Goal: Task Accomplishment & Management: Manage account settings

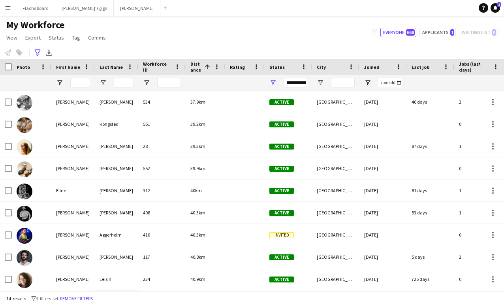
scroll to position [110, 0]
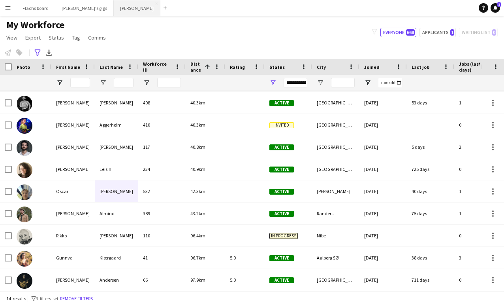
click at [114, 2] on button "Asger Gigs Close" at bounding box center [137, 7] width 47 height 15
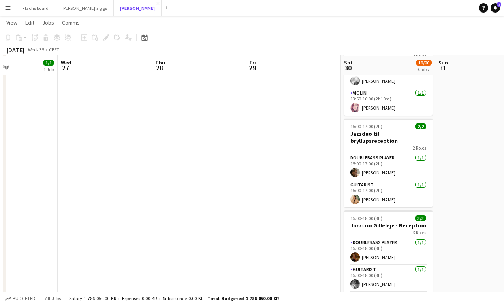
scroll to position [283, 0]
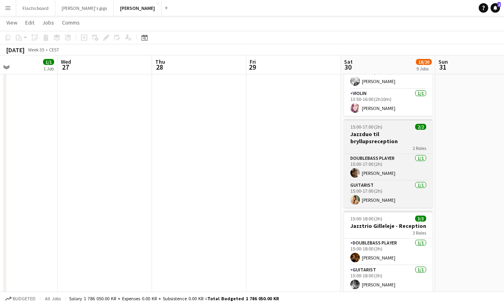
click at [358, 145] on div "2 Roles" at bounding box center [388, 148] width 89 height 6
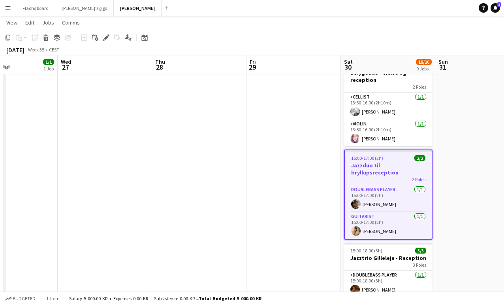
scroll to position [253, 0]
click at [103, 40] on div "Edit" at bounding box center [106, 37] width 9 height 9
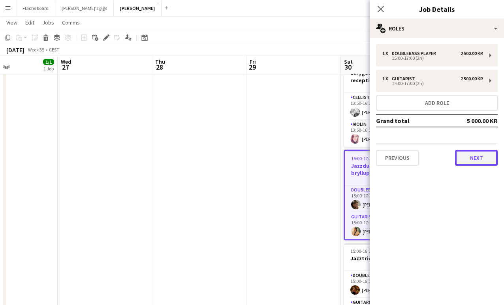
click at [472, 157] on button "Next" at bounding box center [476, 158] width 43 height 16
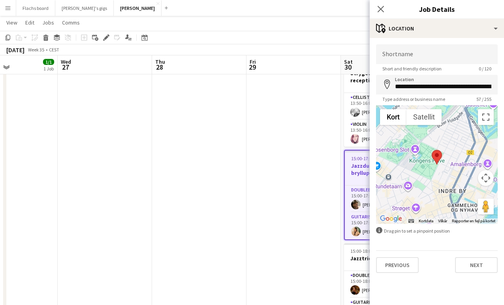
click at [297, 171] on app-date-cell at bounding box center [294, 273] width 94 height 874
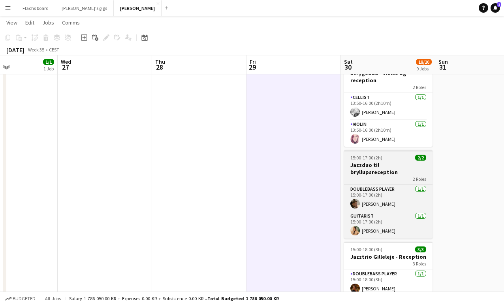
click at [364, 155] on span "15:00-17:00 (2h)" at bounding box center [367, 158] width 32 height 6
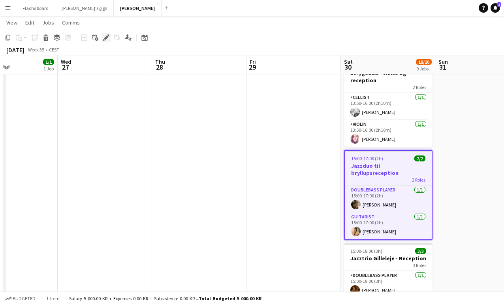
click at [104, 39] on icon at bounding box center [104, 40] width 2 height 2
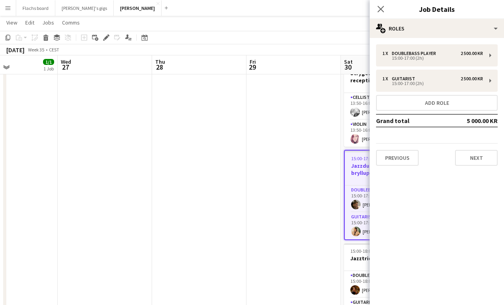
click at [469, 167] on div "1 x Doublebass Player 2 500.00 KR 15:00-17:00 (2h) 1 x Guitarist 2 500.00 KR 15…" at bounding box center [437, 105] width 134 height 134
click at [469, 158] on button "Next" at bounding box center [476, 158] width 43 height 16
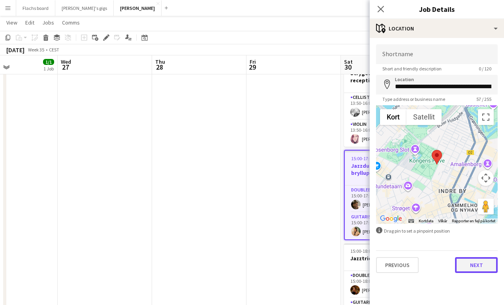
click at [466, 261] on button "Next" at bounding box center [476, 265] width 43 height 16
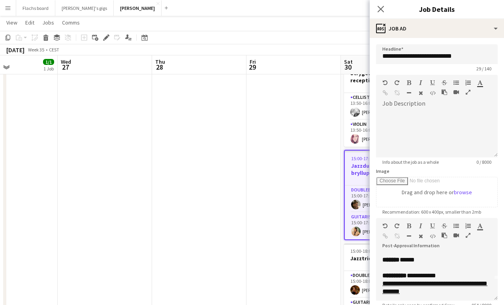
scroll to position [23, 0]
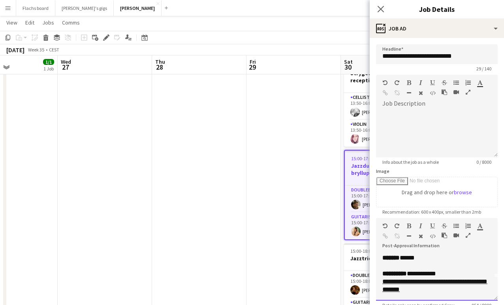
click at [422, 259] on p "******* *****" at bounding box center [437, 258] width 109 height 8
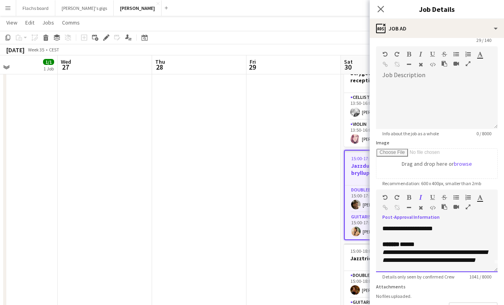
scroll to position [8, 0]
click at [423, 242] on p "******* *****" at bounding box center [437, 244] width 109 height 8
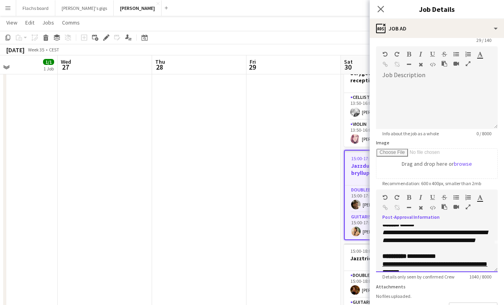
scroll to position [28, 0]
click at [326, 239] on app-date-cell at bounding box center [294, 273] width 94 height 874
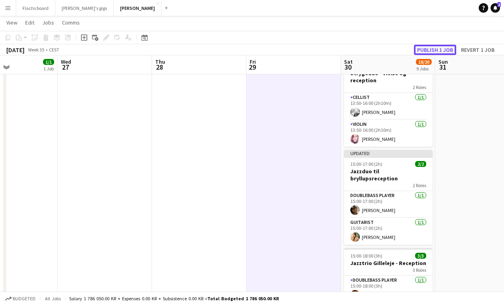
click at [431, 45] on button "Publish 1 job" at bounding box center [435, 50] width 42 height 10
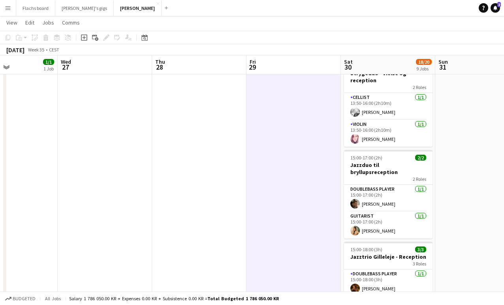
click at [7, 10] on app-icon "Menu" at bounding box center [8, 8] width 6 height 6
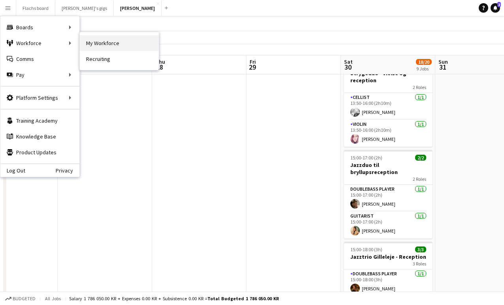
click at [88, 44] on link "My Workforce" at bounding box center [119, 43] width 79 height 16
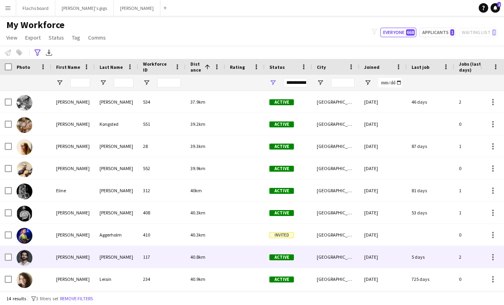
scroll to position [3, 0]
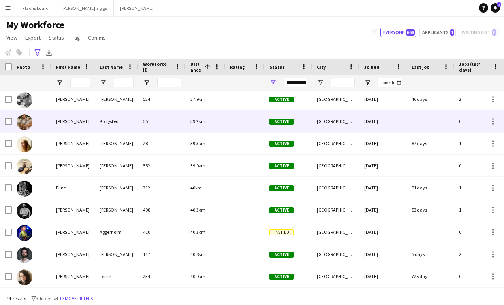
click at [138, 118] on div "551" at bounding box center [161, 121] width 47 height 22
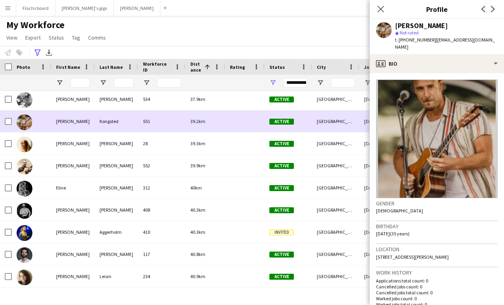
click at [138, 118] on div "551" at bounding box center [161, 121] width 47 height 22
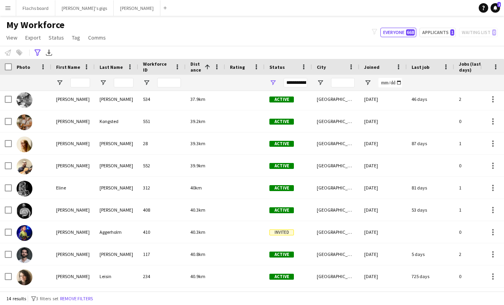
click at [157, 43] on div "My Workforce View Views Default view New view Update view Delete view Edit name…" at bounding box center [252, 32] width 504 height 27
click at [114, 9] on button "Asger Gigs Close" at bounding box center [137, 7] width 47 height 15
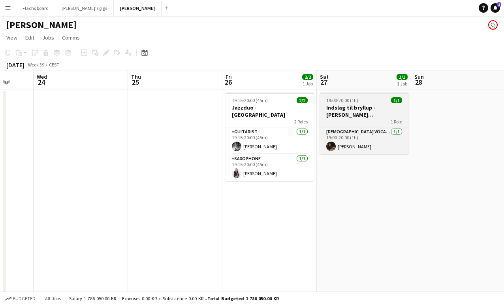
click at [341, 121] on div "1 Role" at bounding box center [364, 121] width 89 height 6
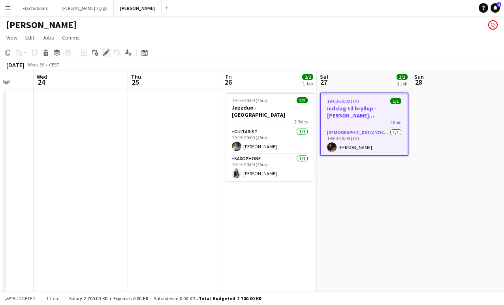
click at [104, 53] on icon "Edit" at bounding box center [106, 52] width 6 height 6
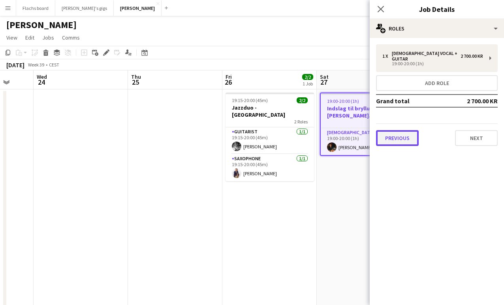
click at [403, 130] on button "Previous" at bounding box center [397, 138] width 43 height 16
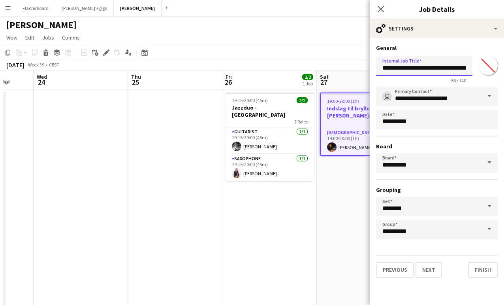
drag, startPoint x: 447, startPoint y: 66, endPoint x: 531, endPoint y: 71, distance: 83.9
drag, startPoint x: 447, startPoint y: 67, endPoint x: 542, endPoint y: 67, distance: 95.7
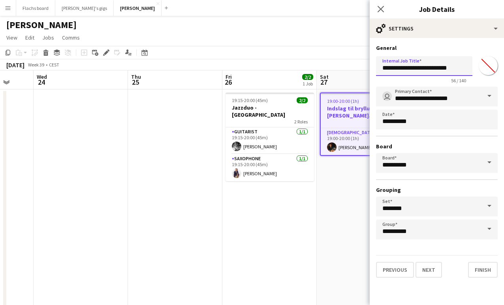
scroll to position [0, 0]
type input "**********"
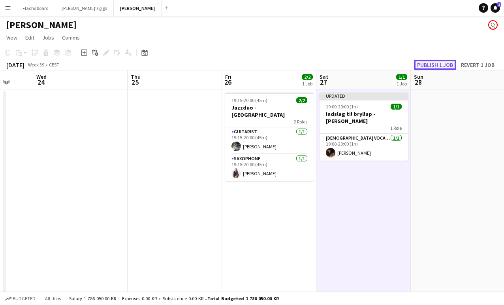
click at [429, 60] on button "Publish 1 job" at bounding box center [435, 65] width 42 height 10
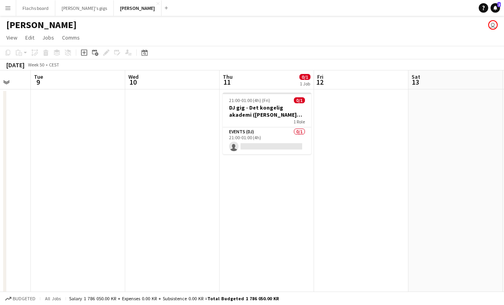
scroll to position [0, 199]
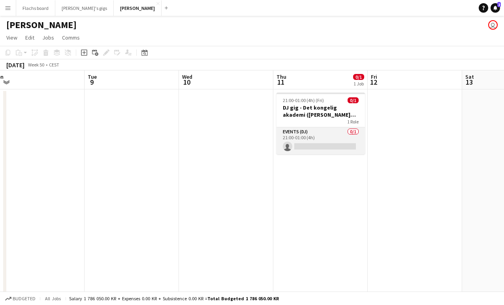
click at [324, 137] on app-card-role "Events (DJ) 0/1 21:00-01:00 (4h) single-neutral-actions" at bounding box center [321, 140] width 89 height 27
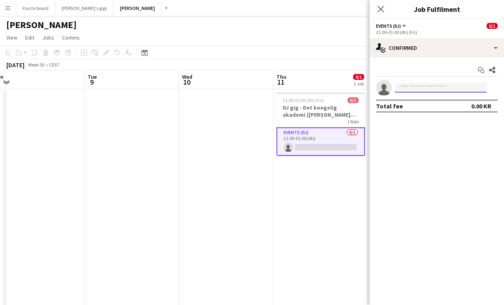
click at [416, 88] on input at bounding box center [441, 87] width 92 height 9
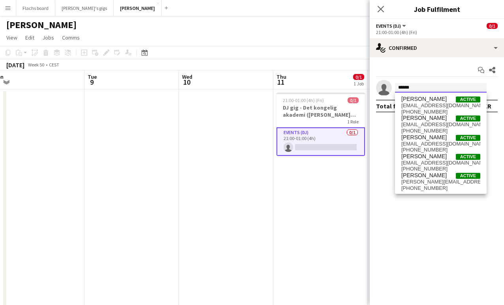
type input "******"
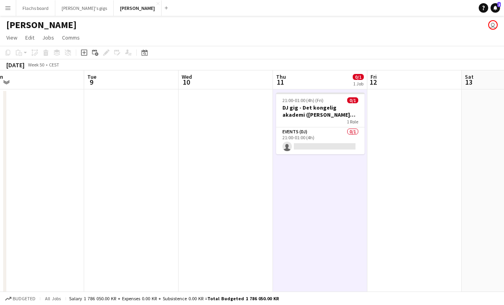
click at [9, 10] on app-icon "Menu" at bounding box center [8, 8] width 6 height 6
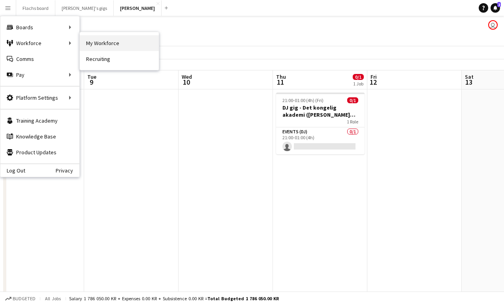
click at [106, 39] on link "My Workforce" at bounding box center [119, 43] width 79 height 16
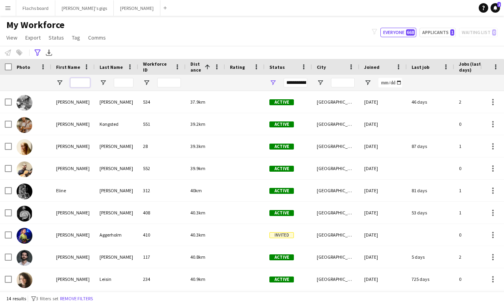
click at [74, 80] on input "First Name Filter Input" at bounding box center [80, 82] width 20 height 9
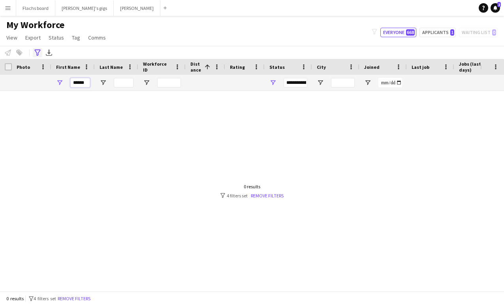
type input "******"
click at [37, 52] on icon "Advanced filters" at bounding box center [37, 52] width 6 height 6
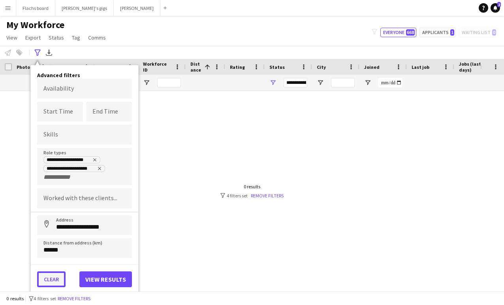
click at [56, 277] on button "Clear" at bounding box center [51, 279] width 28 height 16
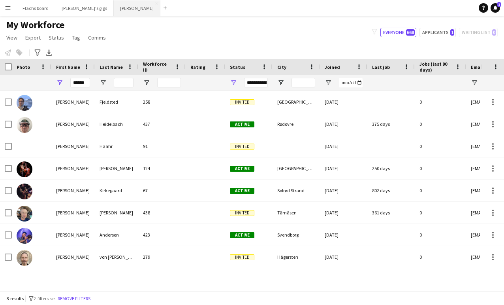
click at [114, 6] on button "Asger Gigs Close" at bounding box center [137, 7] width 47 height 15
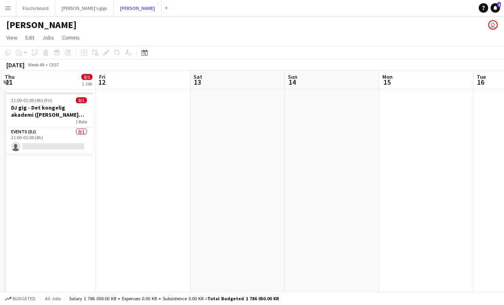
scroll to position [0, 197]
